Goal: Task Accomplishment & Management: Manage account settings

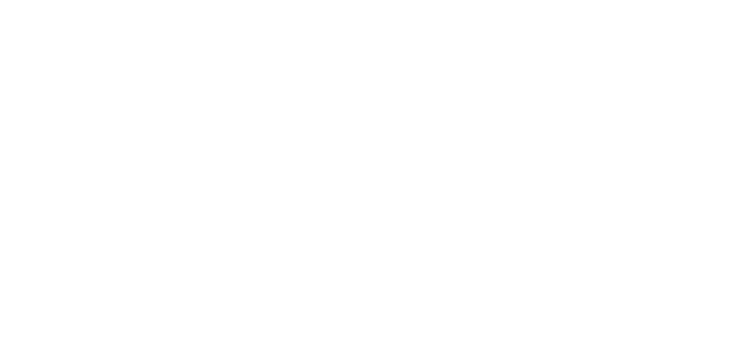
click at [720, 13] on html "Hi! What’s your name? Your team mates will be able to see your name on their sc…" at bounding box center [370, 179] width 741 height 359
click at [698, 35] on div "Delete account" at bounding box center [709, 37] width 55 height 6
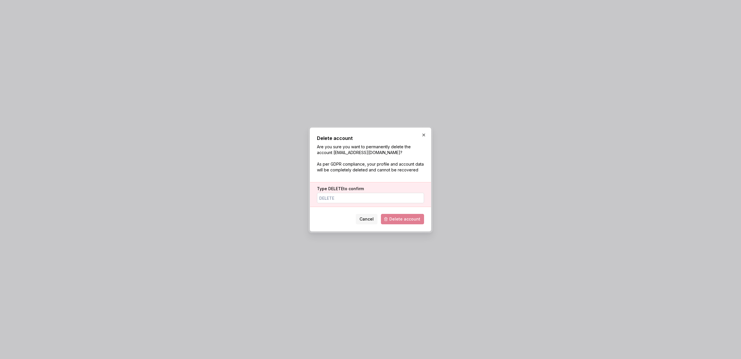
click at [351, 197] on input "Type DELETE to confirm" at bounding box center [370, 198] width 107 height 10
type input "DELETE"
click at [398, 217] on span "Delete account" at bounding box center [404, 219] width 31 height 6
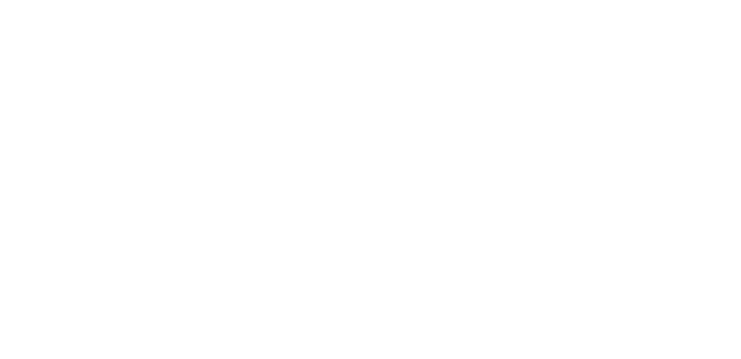
type input "[PERSON_NAME]"
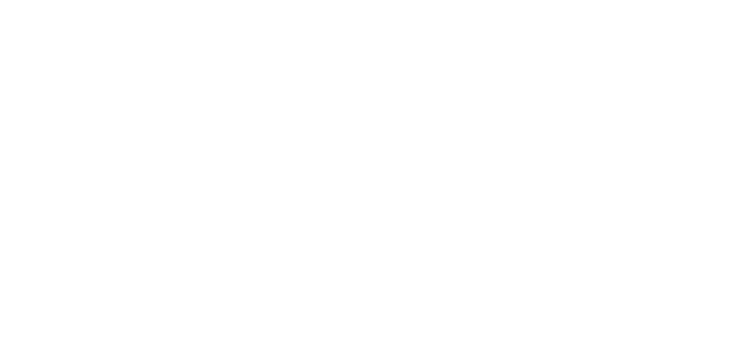
type input "M"
type input "Lead"
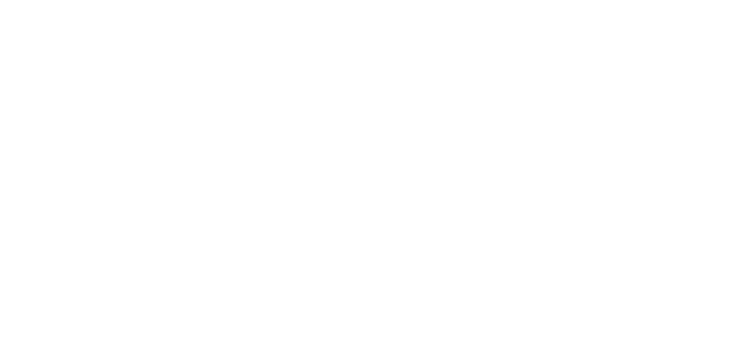
type input "DoorDash"
type input "Prism"
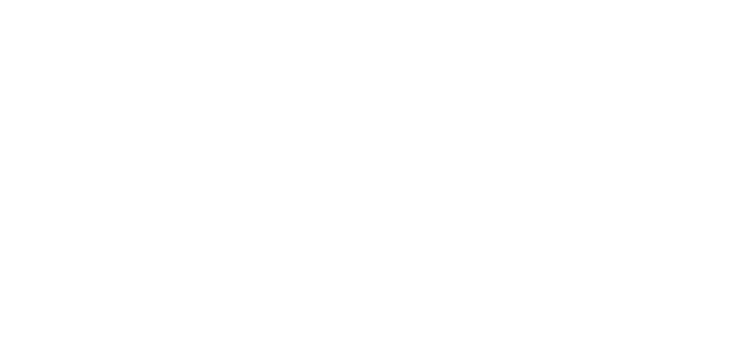
click at [712, 12] on html "What’s your design system called? We’ll use it as the name for your documentati…" at bounding box center [370, 179] width 741 height 359
click at [31, 9] on html "D Prism YE Home Documentation Analytics Code automation Design system data Desi…" at bounding box center [370, 179] width 741 height 359
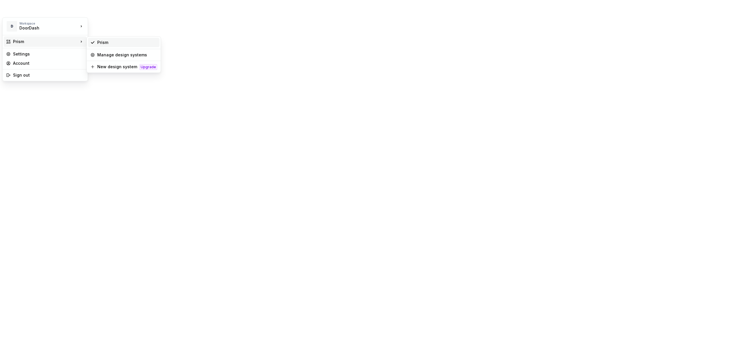
click at [114, 44] on div "Prism" at bounding box center [127, 43] width 60 height 6
click at [35, 10] on html "D Prism YE Home Documentation Analytics Code automation Design system data Desi…" at bounding box center [370, 179] width 741 height 359
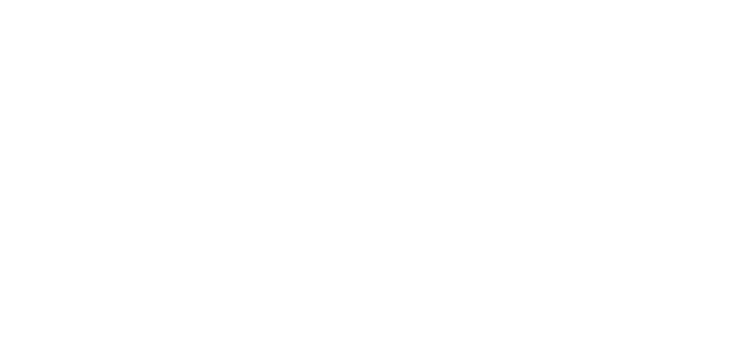
click at [23, 187] on html "D Prism YE Home Documentation Analytics Code automation Design system data Desi…" at bounding box center [370, 179] width 741 height 359
click at [21, 13] on html "D Prism YE Back Account Profile Authentication Notifications Workspace General …" at bounding box center [370, 179] width 741 height 359
click at [60, 9] on html "D Prism YE Back Account Profile Authentication Notifications Workspace General …" at bounding box center [370, 179] width 741 height 359
click at [60, 10] on html "D Prism YE Back Account Profile Authentication Notifications Workspace General …" at bounding box center [370, 179] width 741 height 359
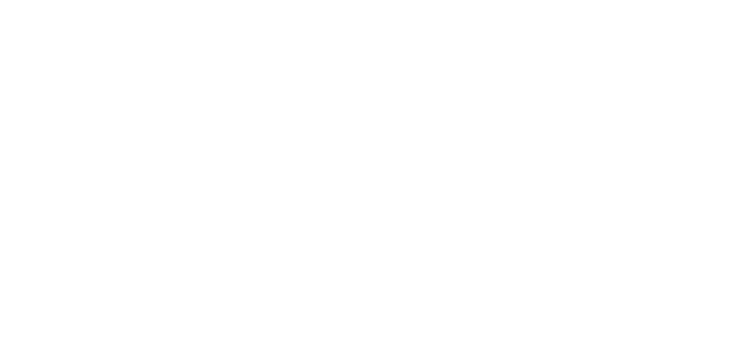
drag, startPoint x: 195, startPoint y: 73, endPoint x: 98, endPoint y: 48, distance: 100.1
click at [195, 73] on html "D Prism YE Back Account Profile Authentication Notifications Workspace General …" at bounding box center [370, 179] width 741 height 359
